Goal: Use online tool/utility: Utilize a website feature to perform a specific function

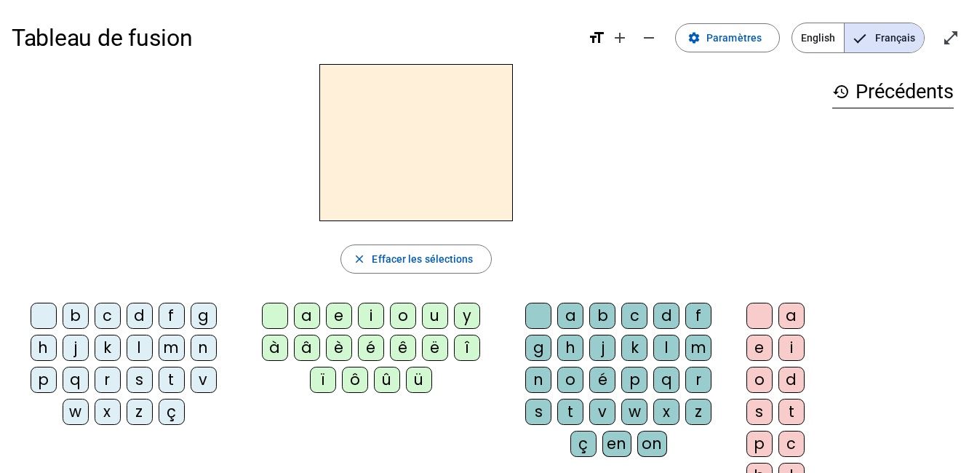
click at [597, 143] on div at bounding box center [416, 142] width 809 height 157
click at [178, 343] on div "m" at bounding box center [172, 348] width 26 height 26
click at [306, 314] on div "a" at bounding box center [307, 316] width 26 height 26
click at [174, 379] on div "t" at bounding box center [172, 380] width 26 height 26
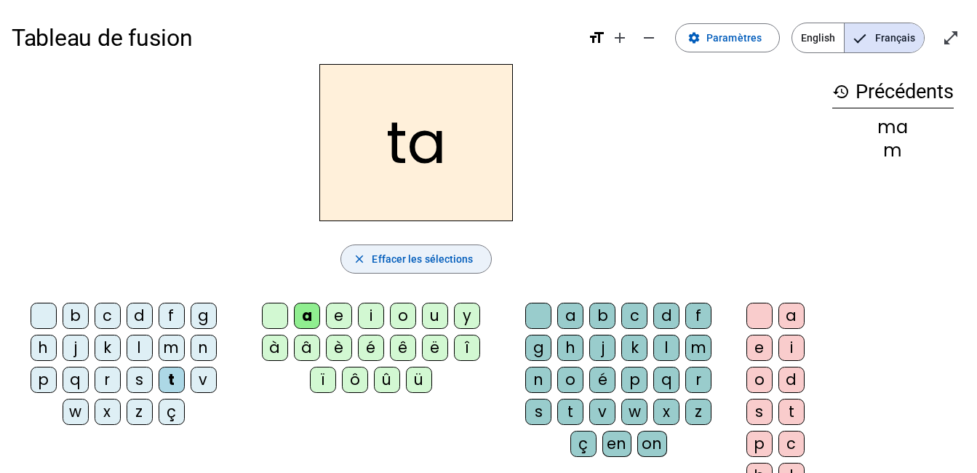
click at [364, 260] on mat-icon "close" at bounding box center [359, 259] width 13 height 13
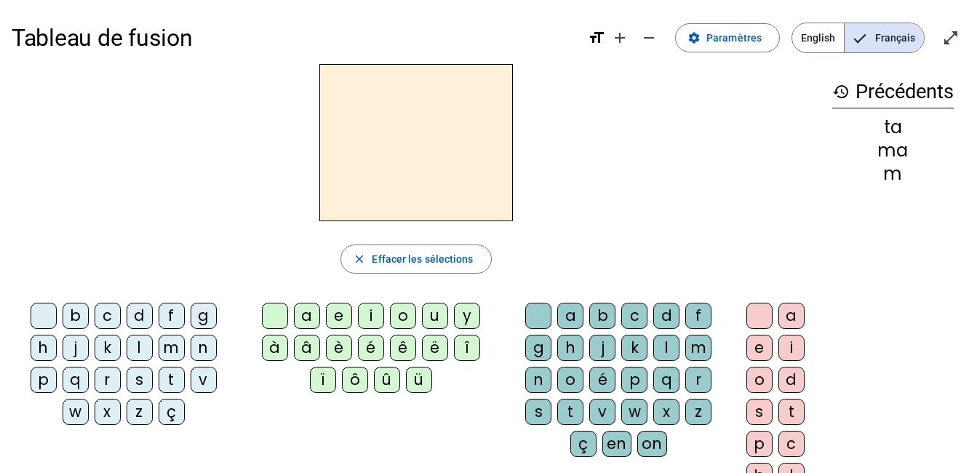
click at [174, 349] on div "m" at bounding box center [172, 348] width 26 height 26
click at [306, 315] on div "a" at bounding box center [307, 316] width 26 height 26
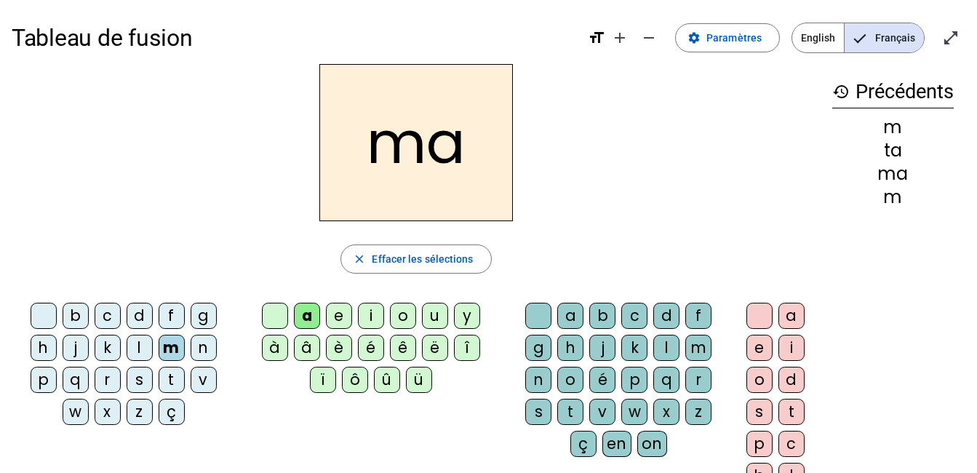
click at [174, 379] on div "t" at bounding box center [172, 380] width 26 height 26
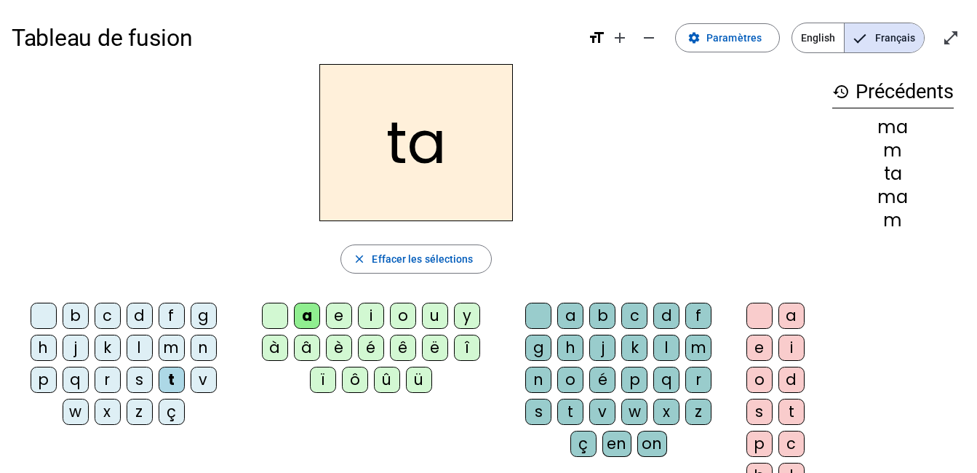
click at [47, 346] on div "h" at bounding box center [44, 348] width 26 height 26
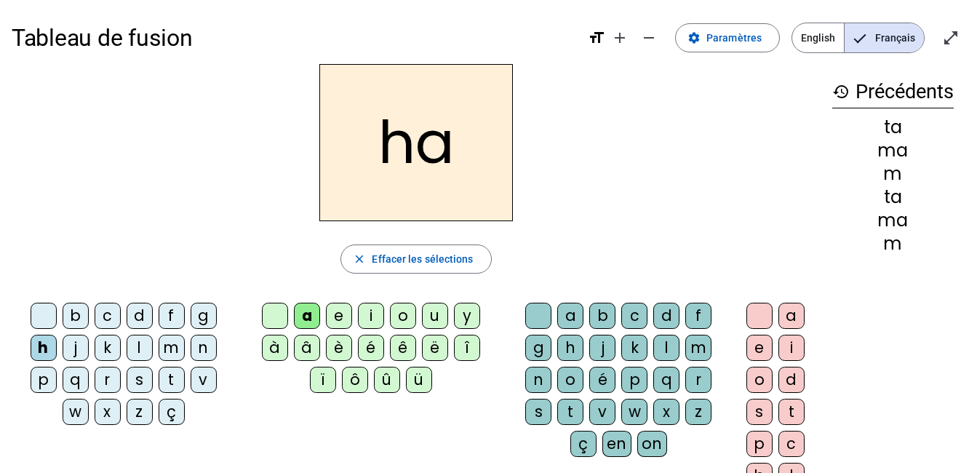
click at [370, 347] on div "é" at bounding box center [371, 348] width 26 height 26
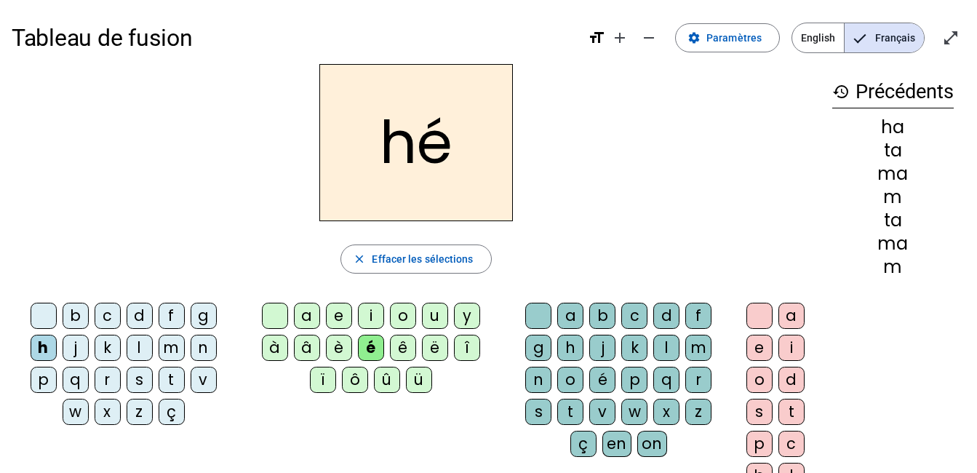
click at [179, 345] on div "m" at bounding box center [172, 348] width 26 height 26
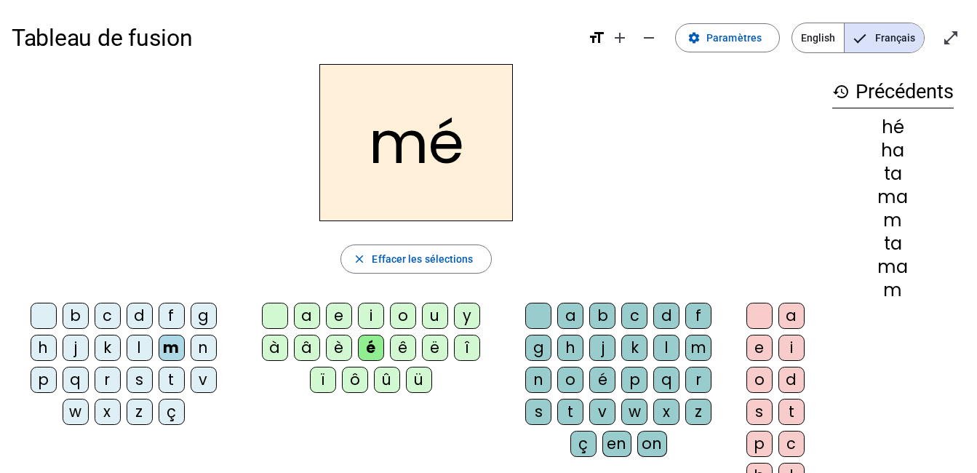
click at [306, 315] on div "a" at bounding box center [307, 316] width 26 height 26
